Goal: Check status: Check status

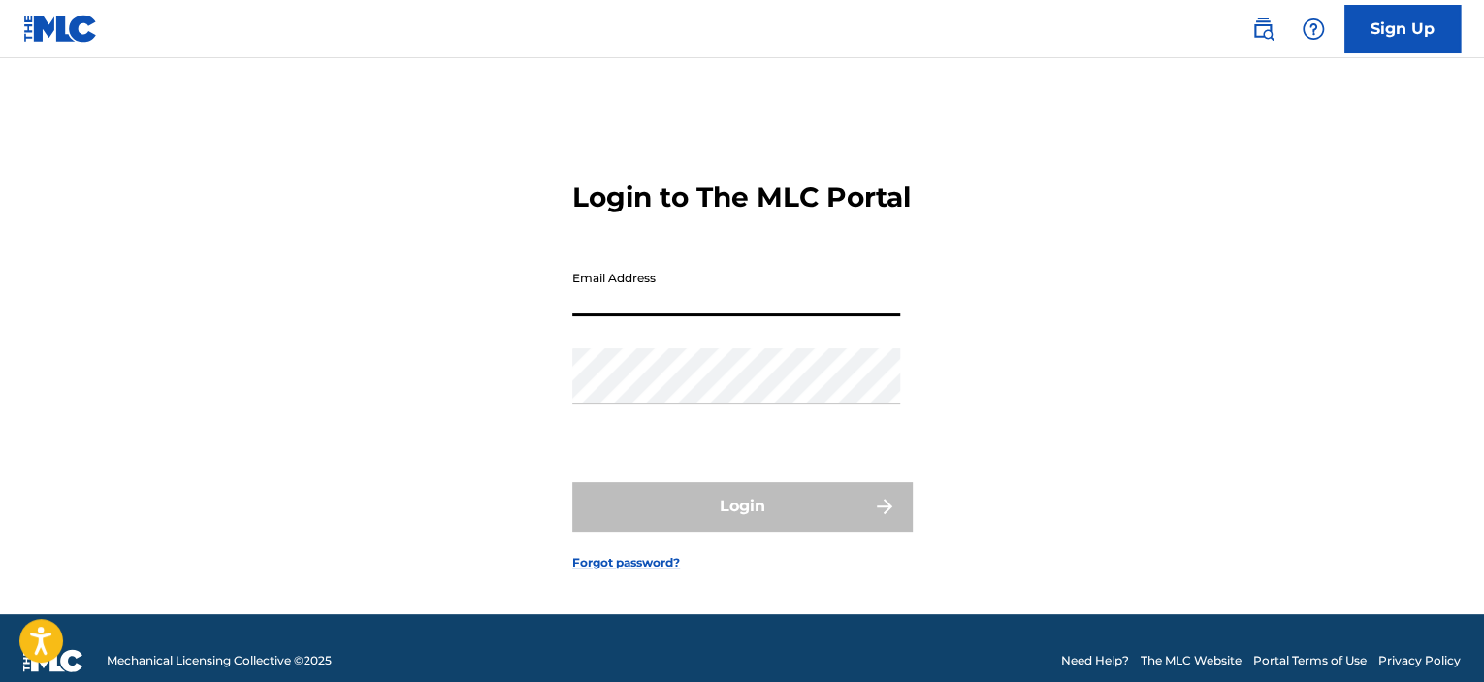
type input "[EMAIL_ADDRESS][DOMAIN_NAME]"
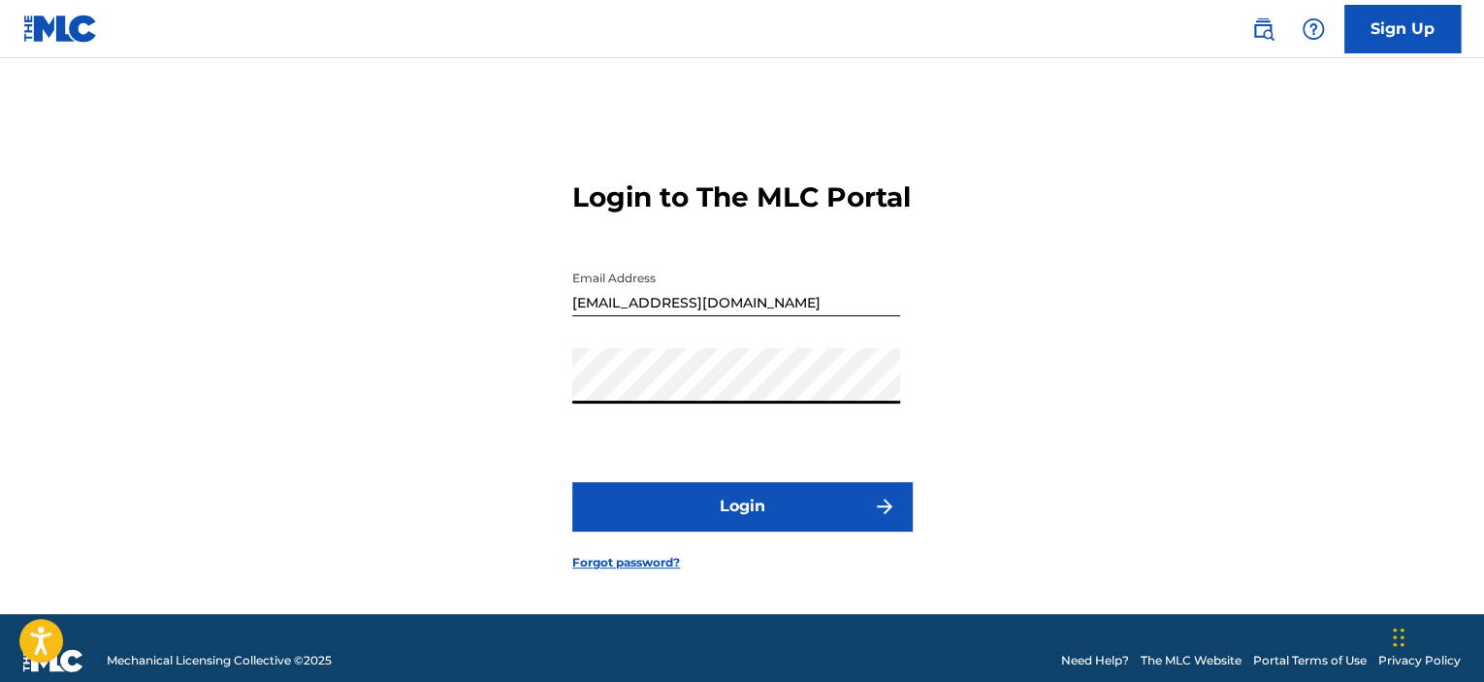
click at [704, 520] on button "Login" at bounding box center [741, 506] width 339 height 48
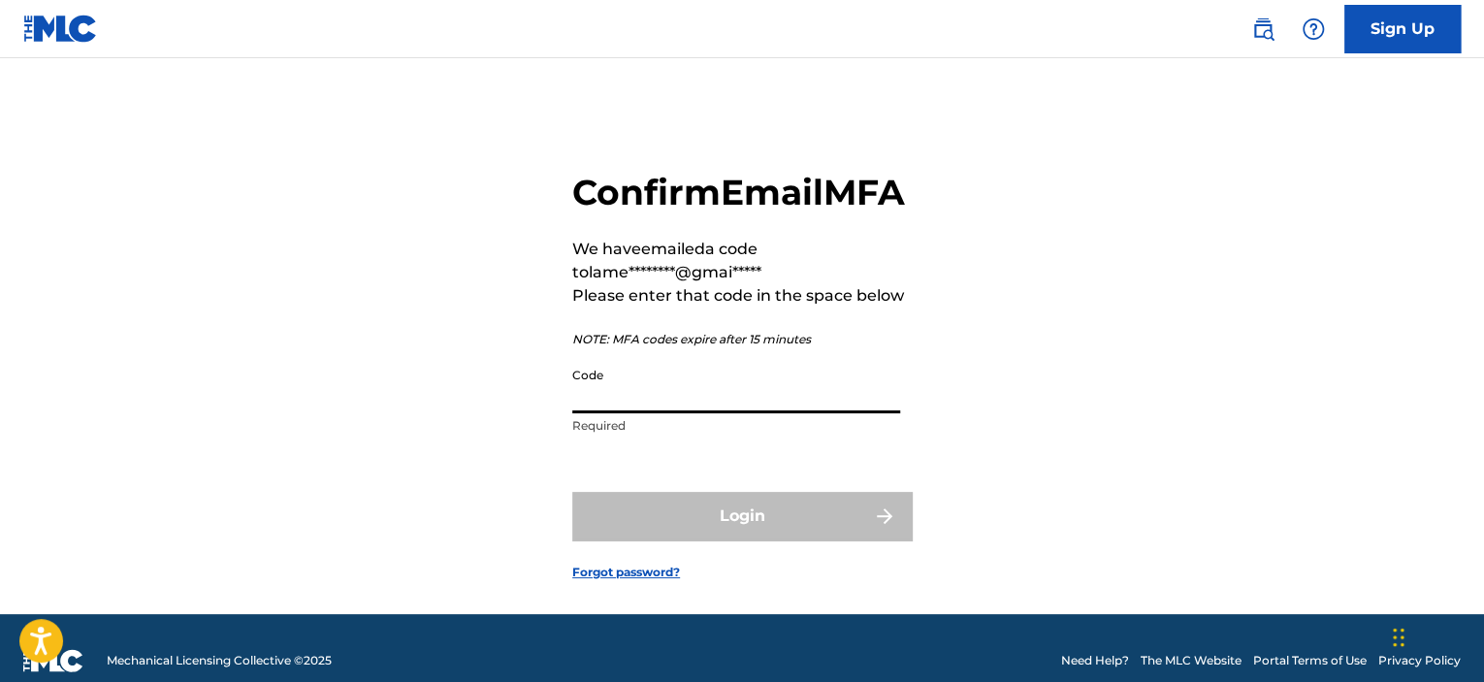
click at [635, 413] on input "Code" at bounding box center [736, 385] width 328 height 55
paste input "367530"
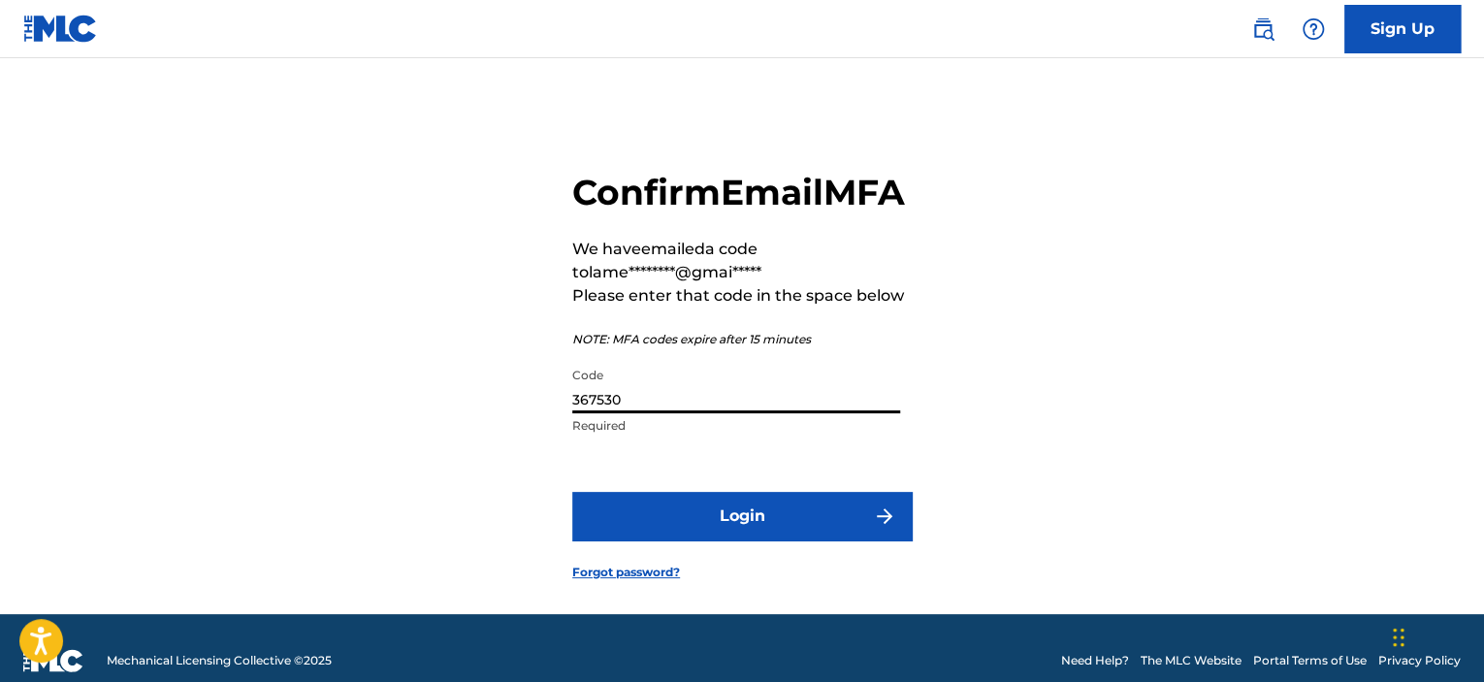
type input "367530"
click at [623, 540] on button "Login" at bounding box center [741, 516] width 339 height 48
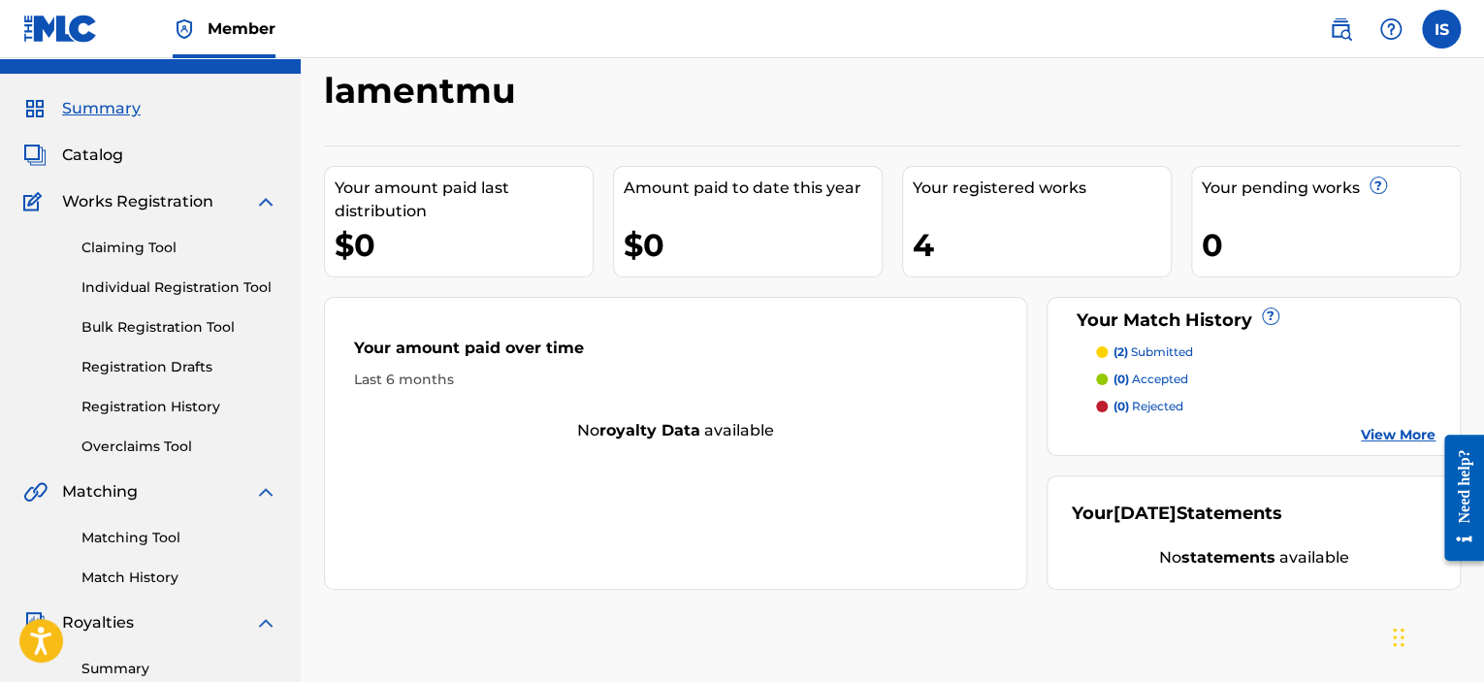
scroll to position [35, 0]
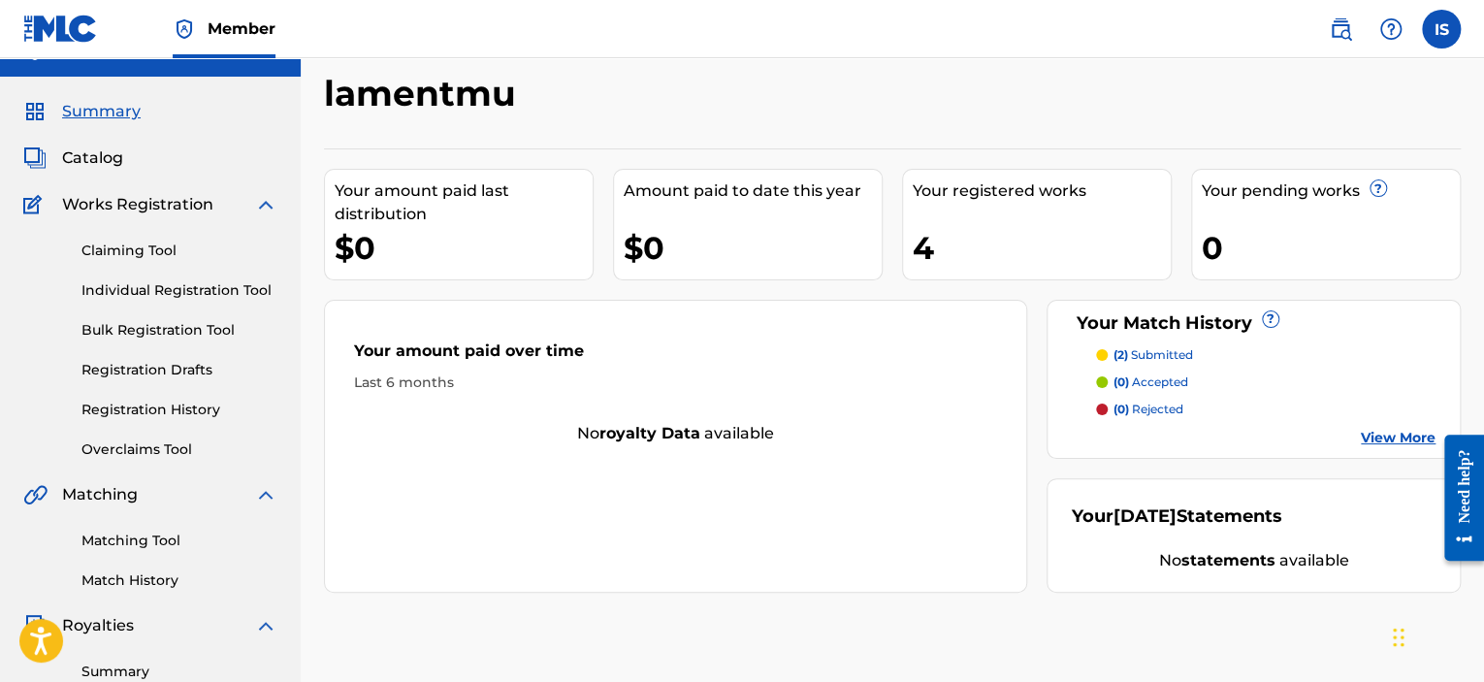
click at [163, 245] on link "Claiming Tool" at bounding box center [179, 251] width 196 height 20
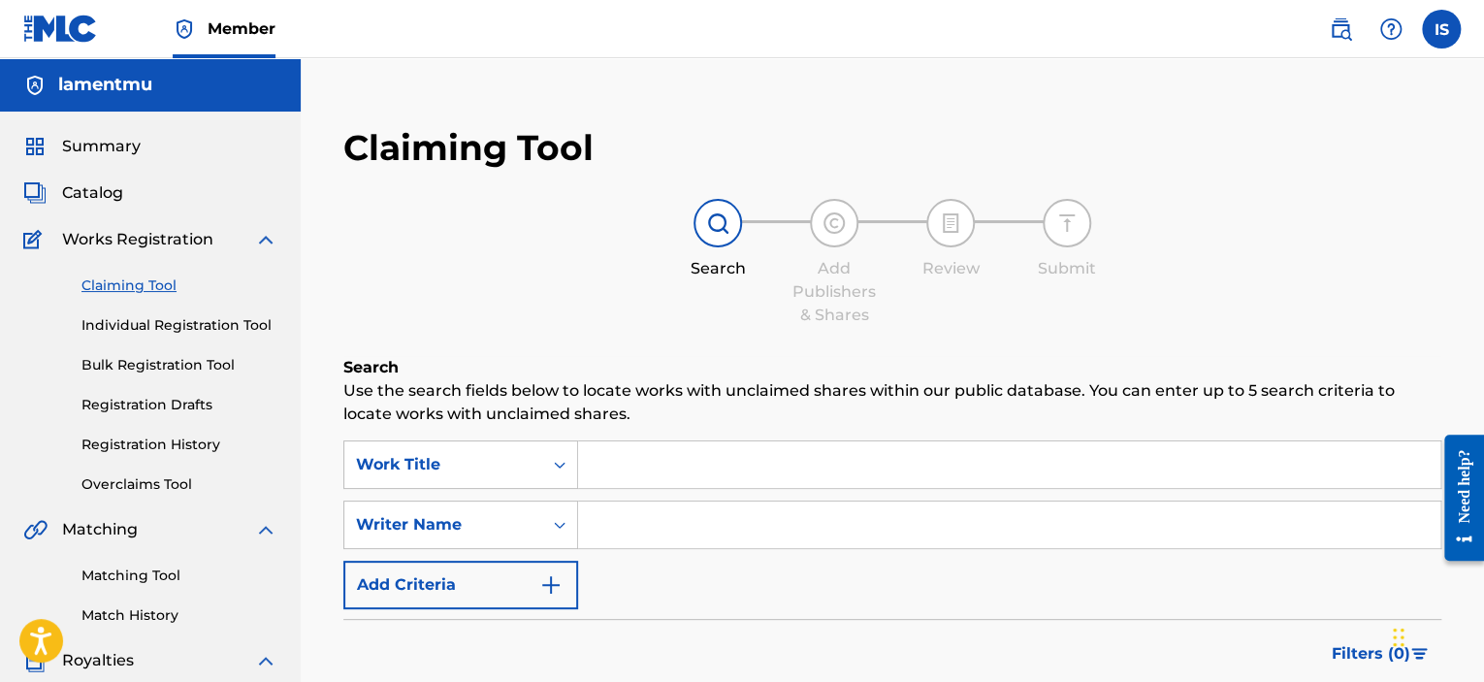
click at [124, 206] on div "Summary Catalog Works Registration Claiming Tool Individual Registration Tool B…" at bounding box center [150, 611] width 301 height 998
click at [116, 199] on span "Catalog" at bounding box center [92, 192] width 61 height 23
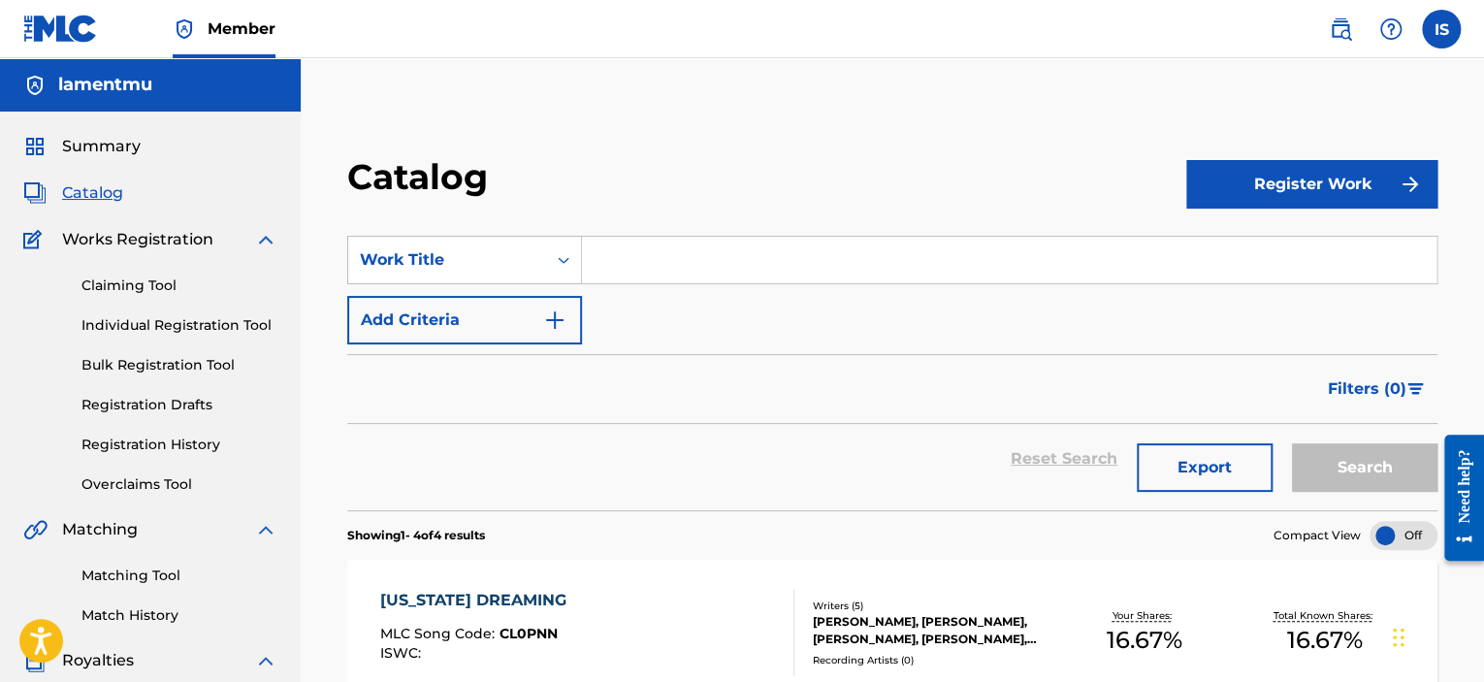
click at [124, 437] on link "Registration History" at bounding box center [179, 445] width 196 height 20
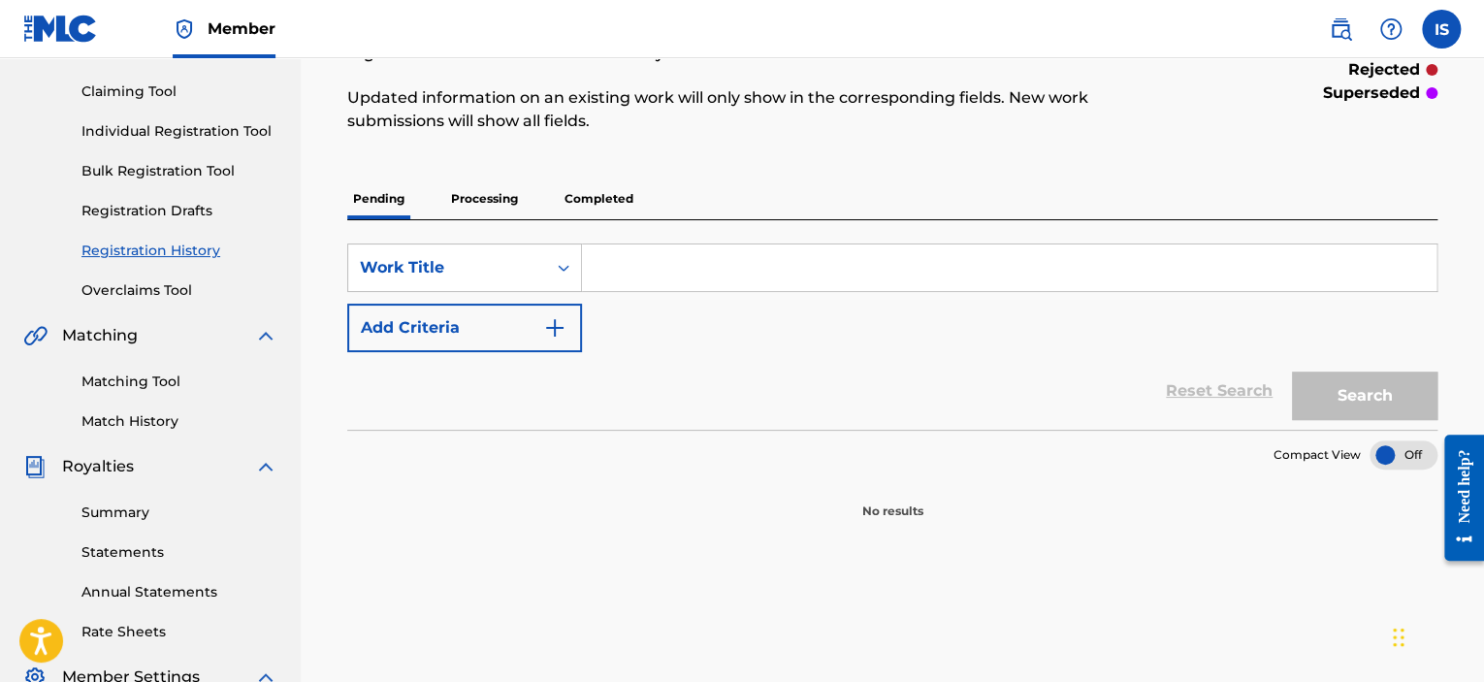
scroll to position [194, 0]
click at [478, 214] on p "Processing" at bounding box center [484, 198] width 79 height 41
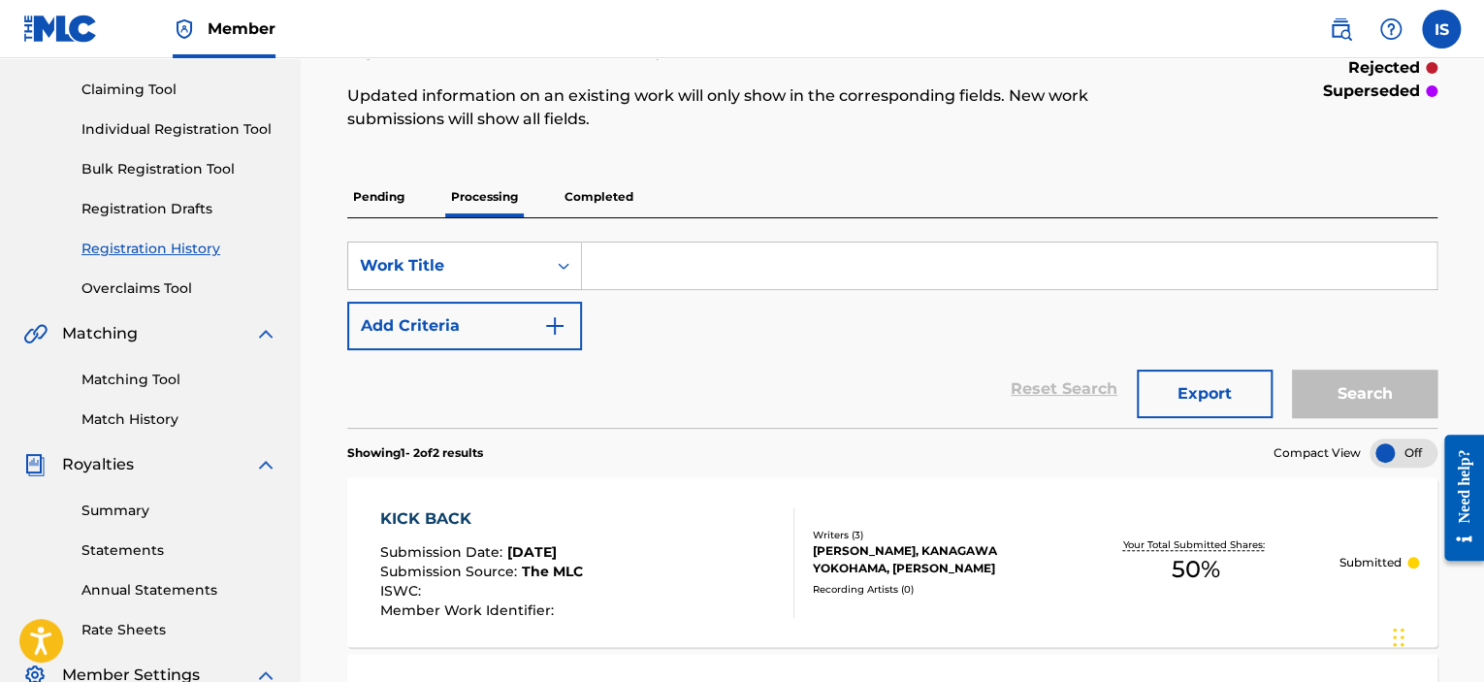
scroll to position [194, 0]
click at [583, 228] on div "SearchWithCriteria0bf36ddc-6420-4038-a09c-16f94ddb3486 Work Title Add Criteria …" at bounding box center [892, 325] width 1090 height 210
click at [585, 214] on p "Completed" at bounding box center [599, 198] width 81 height 41
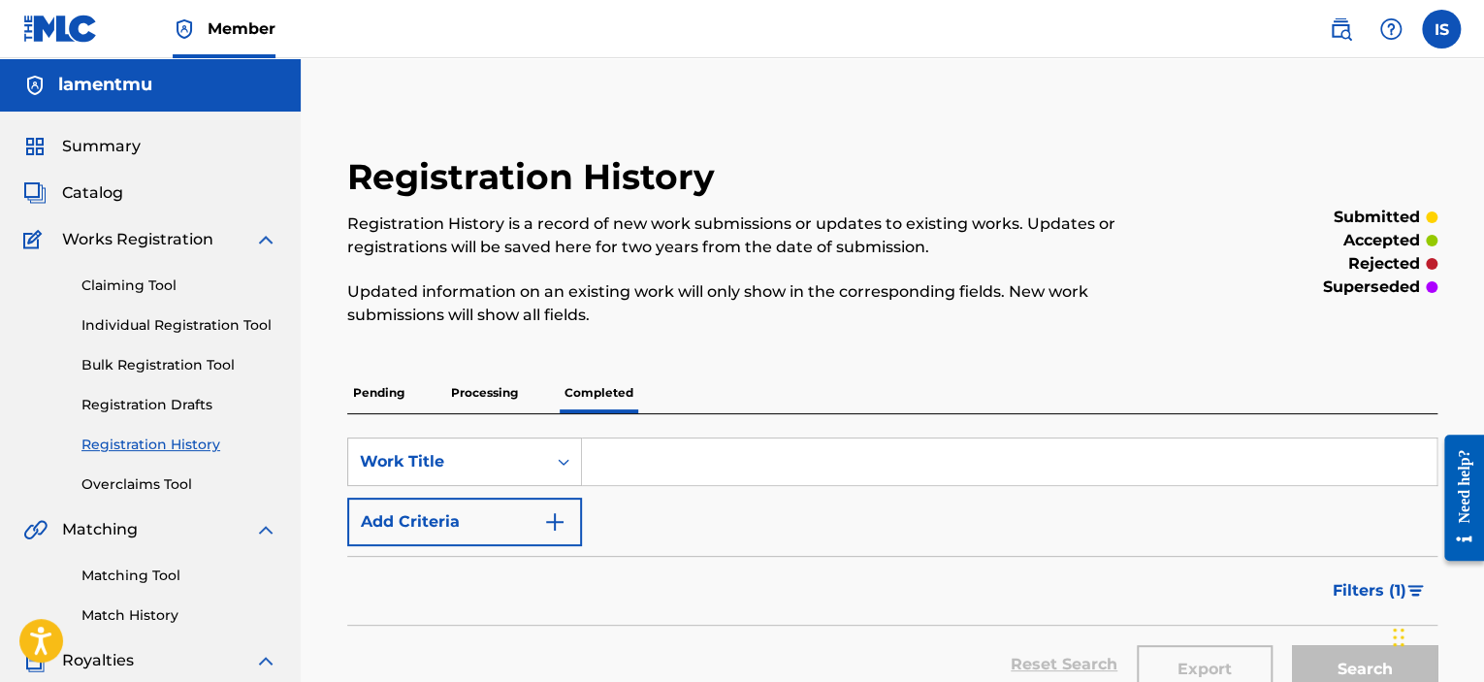
scroll to position [520, 0]
